Goal: Task Accomplishment & Management: Use online tool/utility

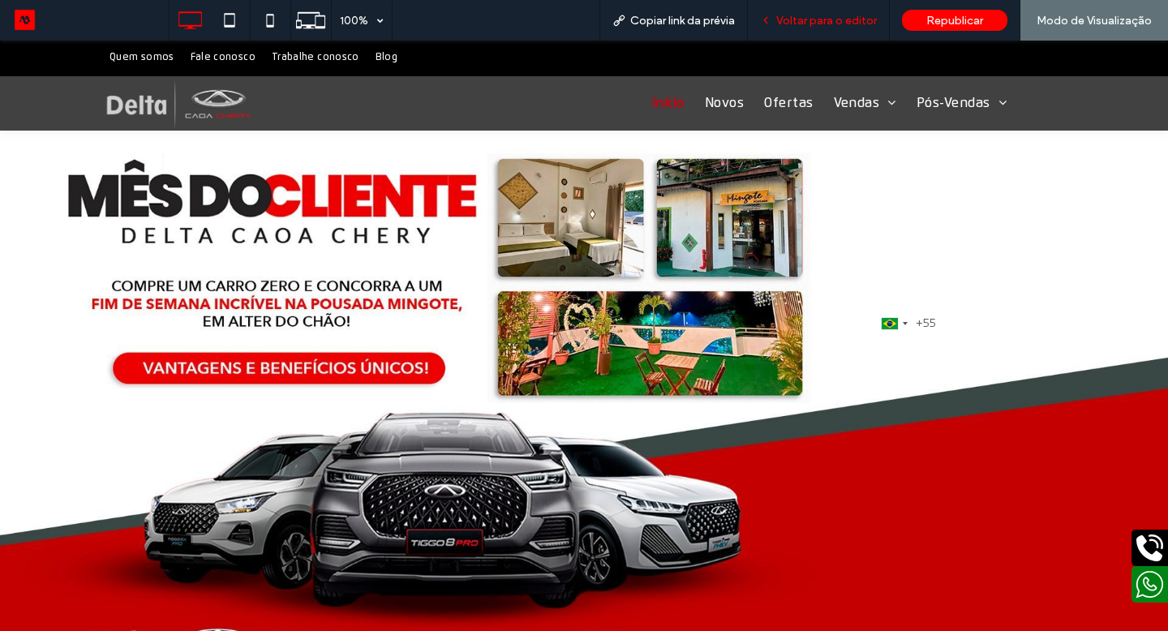
click at [799, 20] on span "Voltar para o editor" at bounding box center [826, 21] width 101 height 14
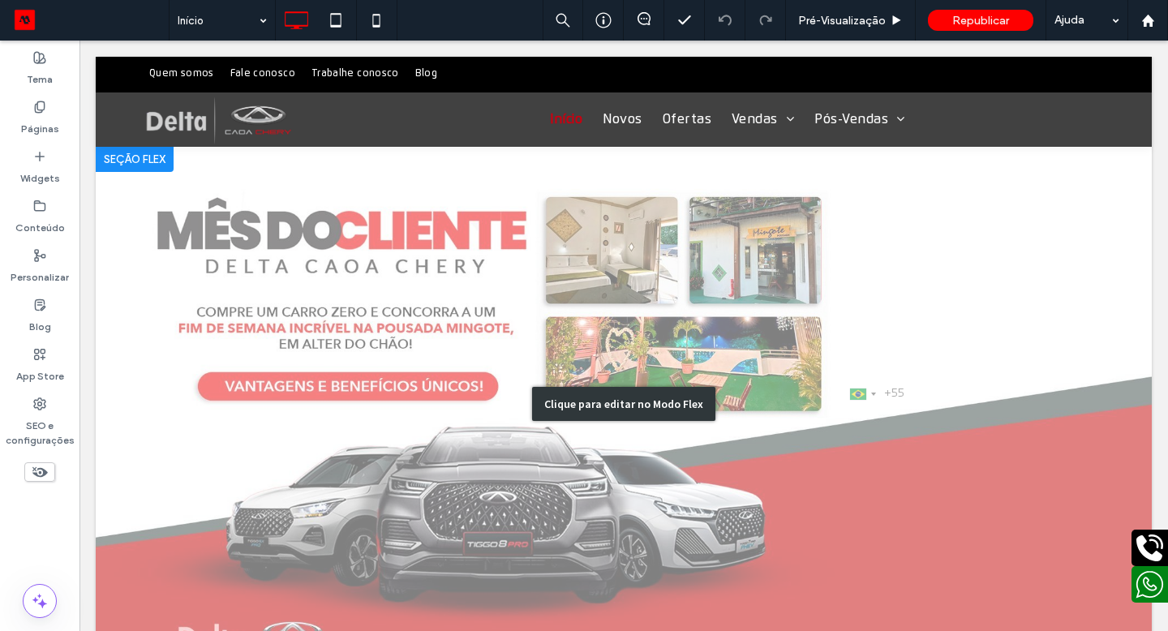
click at [684, 259] on div "Clique para editar no Modo Flex" at bounding box center [624, 404] width 1056 height 516
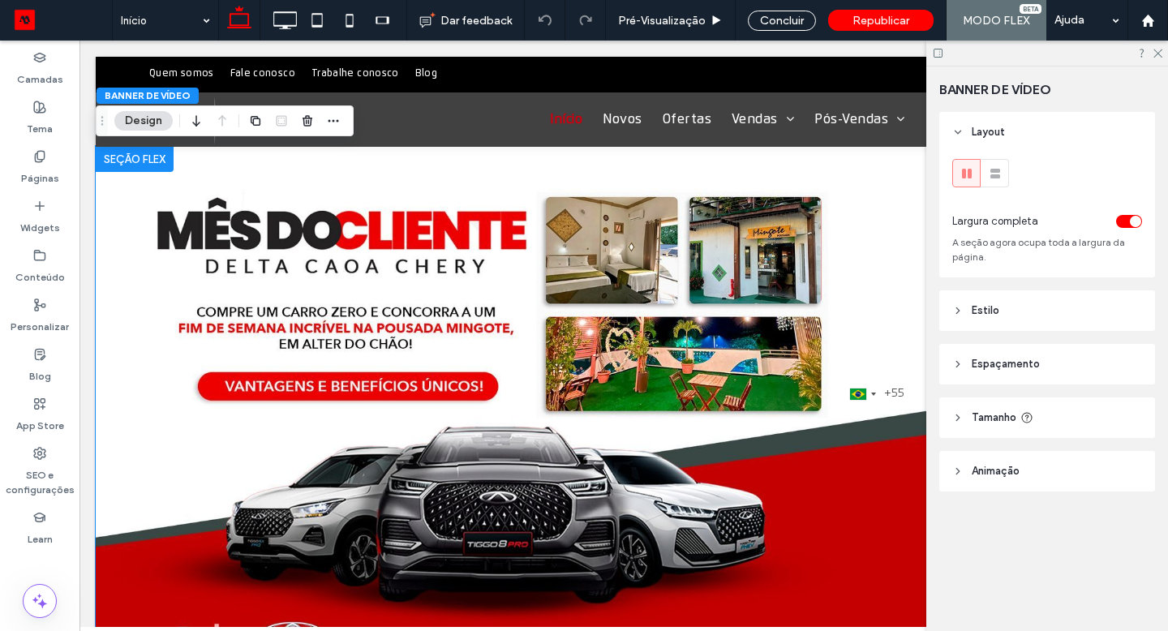
click at [606, 312] on img at bounding box center [624, 404] width 1056 height 516
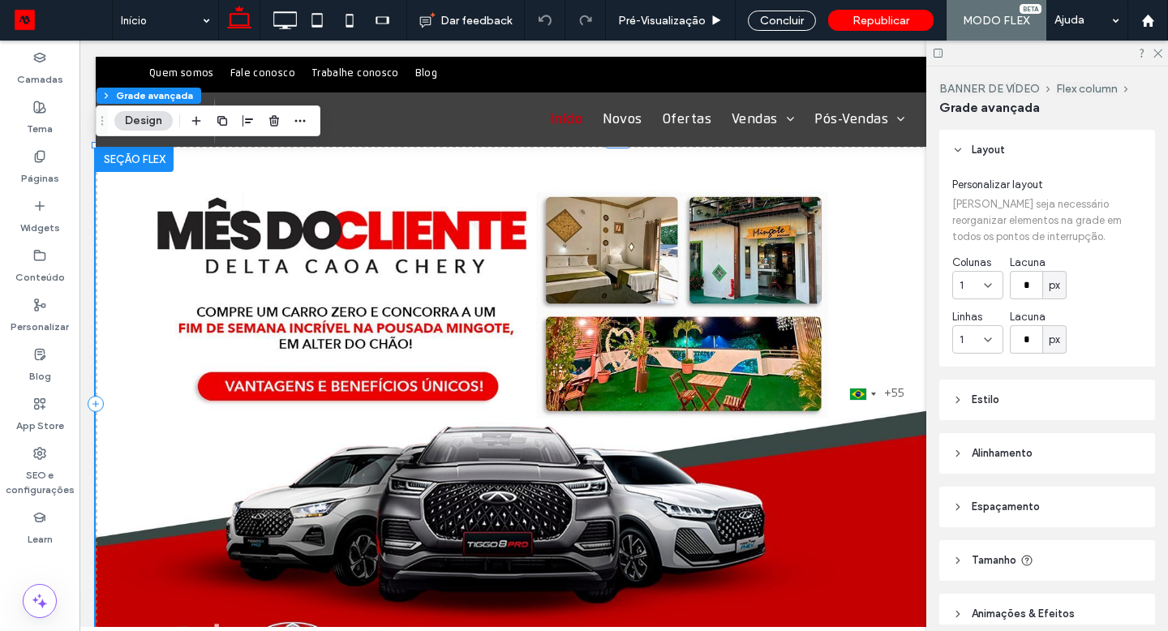
click at [902, 313] on img at bounding box center [624, 404] width 1056 height 516
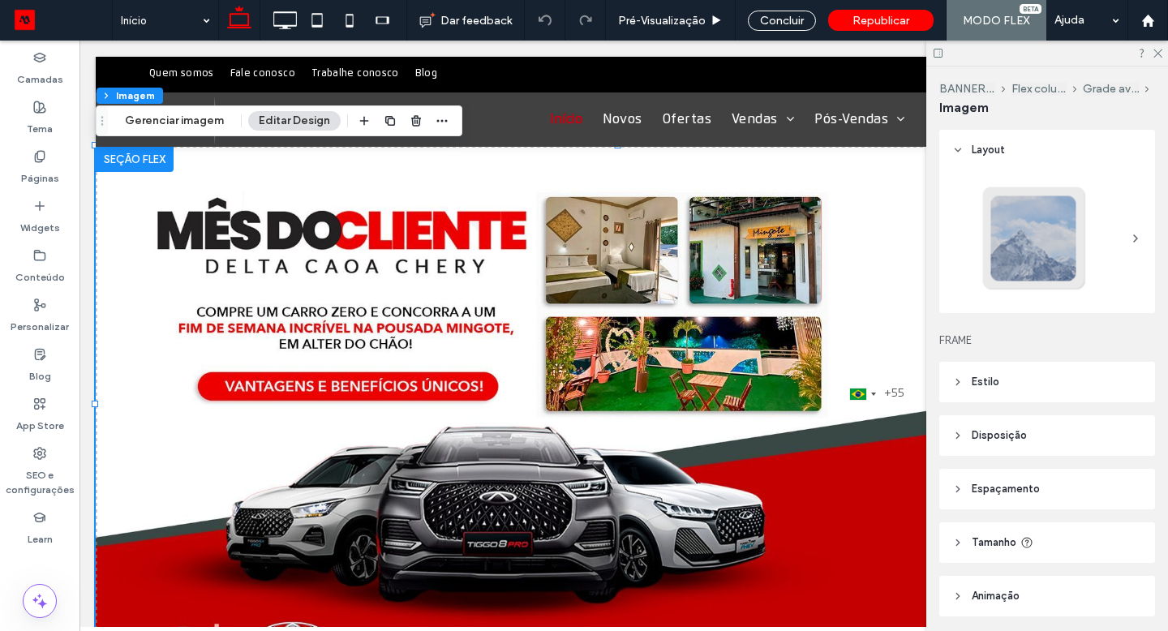
click at [897, 329] on img at bounding box center [624, 404] width 1056 height 516
click at [1066, 442] on header "Disposição" at bounding box center [1047, 435] width 216 height 41
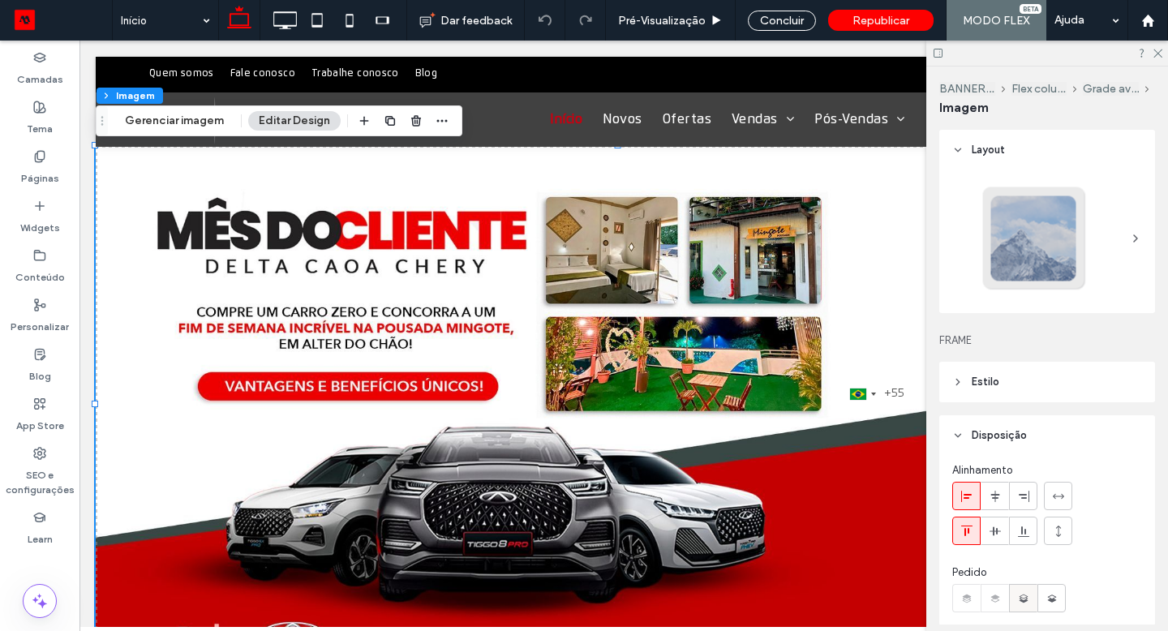
click at [1027, 596] on icon at bounding box center [1023, 598] width 13 height 13
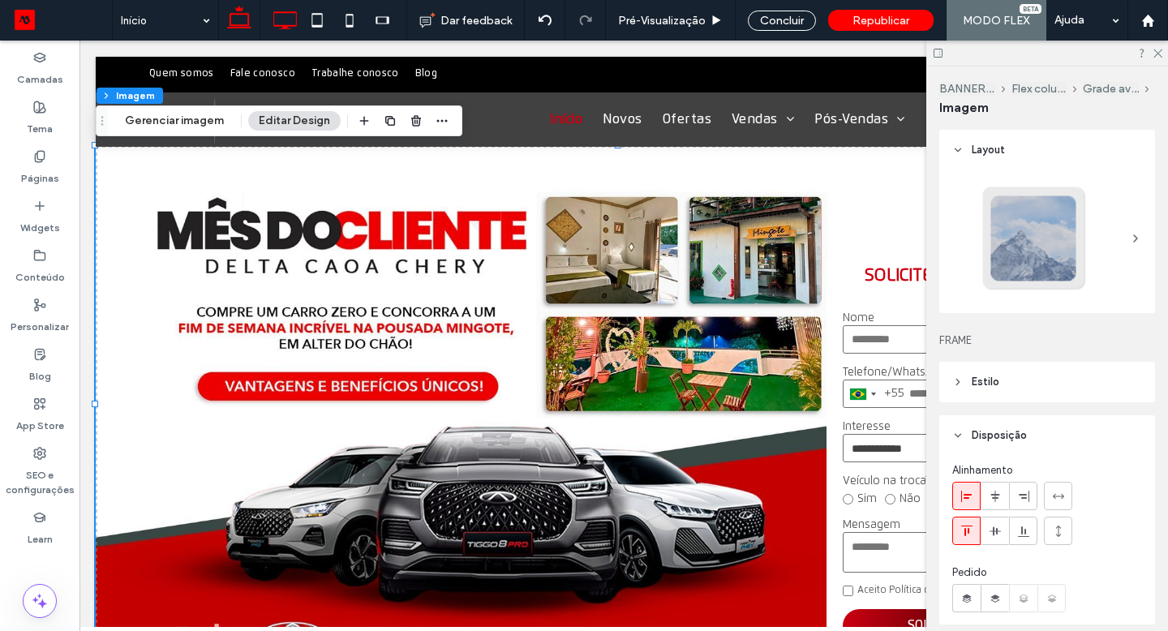
click at [284, 16] on icon at bounding box center [284, 20] width 32 height 32
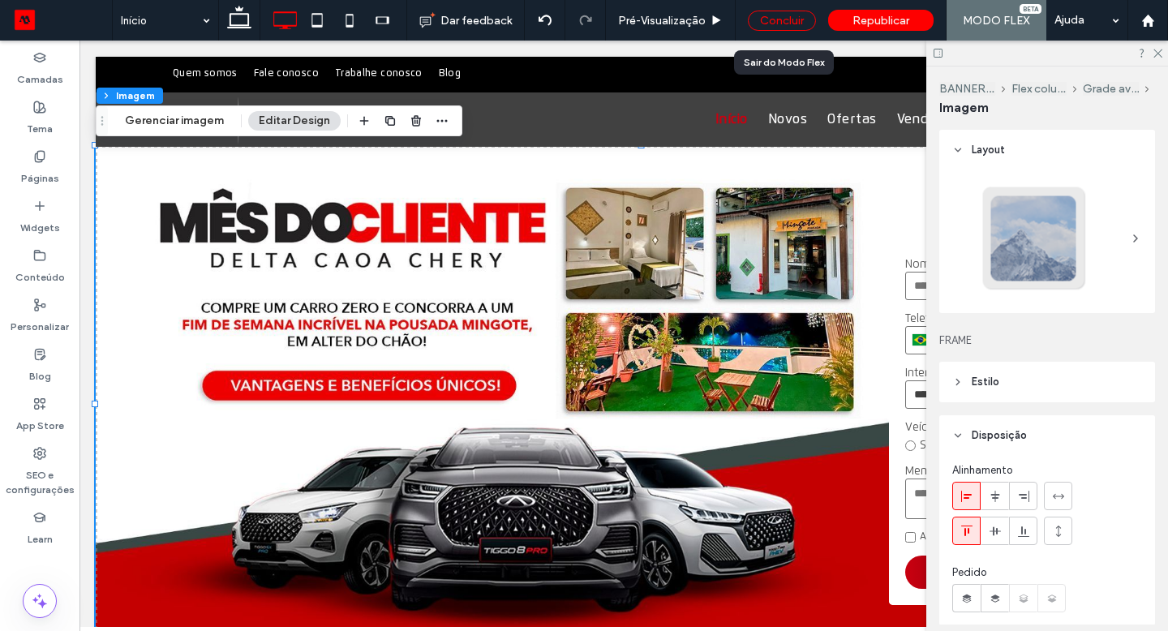
click at [786, 19] on div "Concluir" at bounding box center [782, 21] width 68 height 20
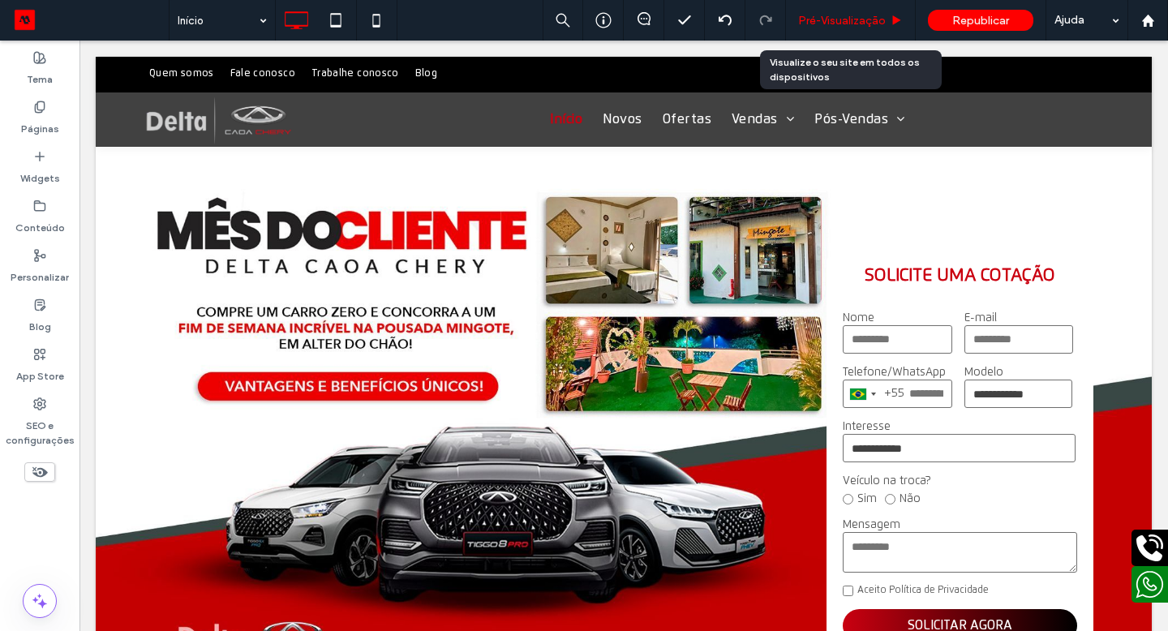
click at [829, 19] on span "Pré-Visualizaçāo" at bounding box center [842, 21] width 88 height 14
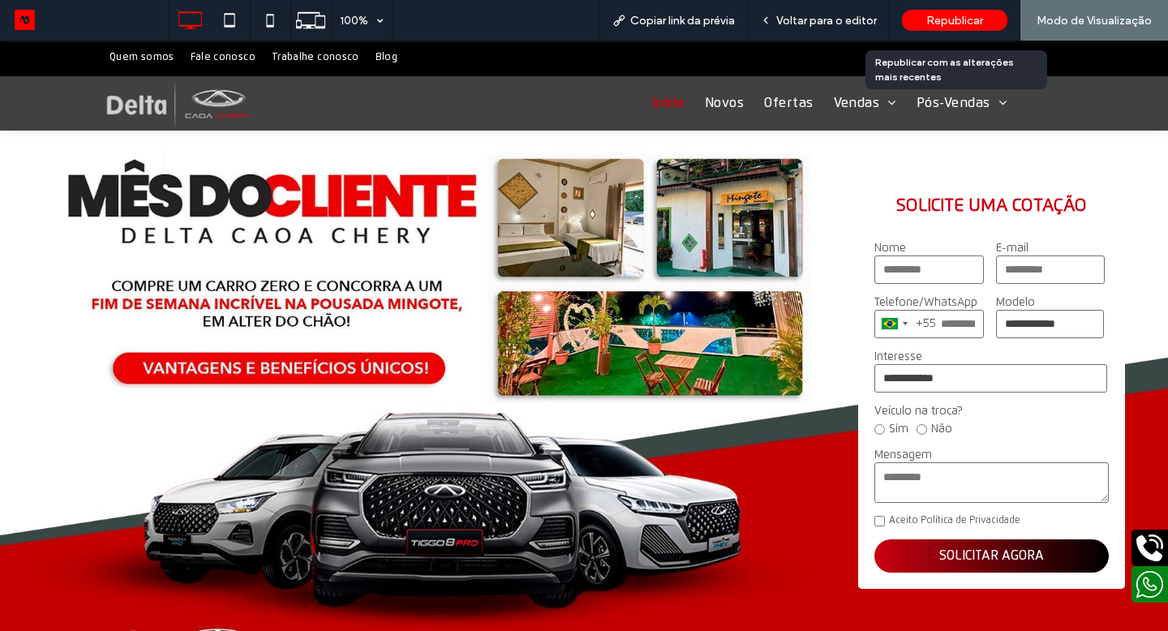
click at [936, 20] on span "Republicar" at bounding box center [954, 21] width 57 height 14
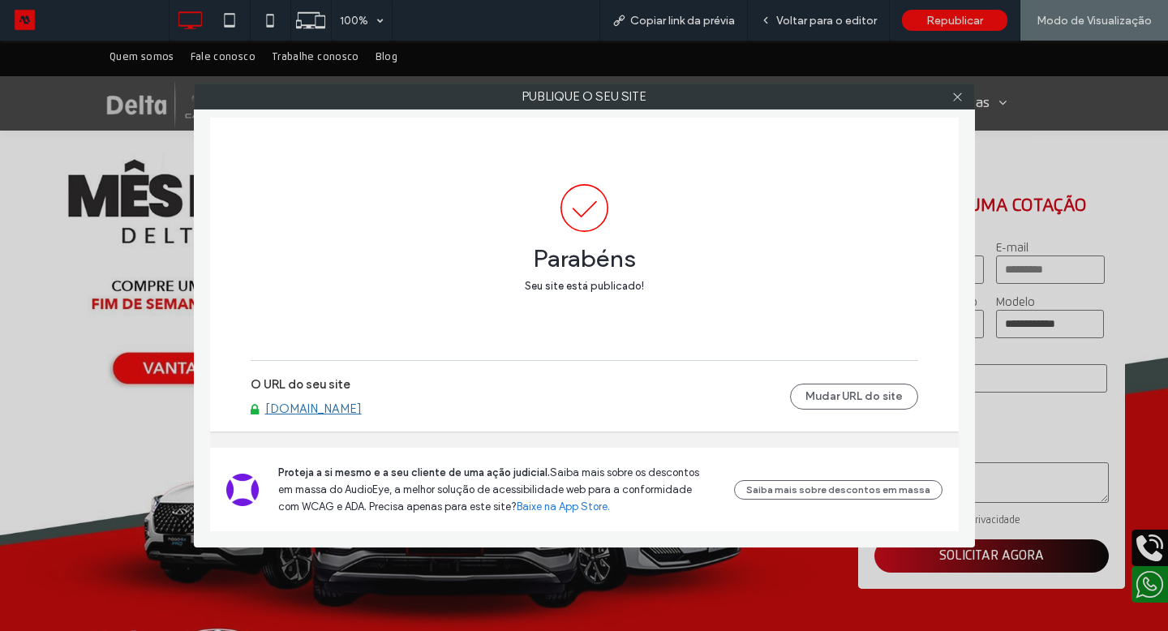
click at [332, 409] on link "[DOMAIN_NAME]" at bounding box center [313, 408] width 96 height 15
